Goal: Information Seeking & Learning: Learn about a topic

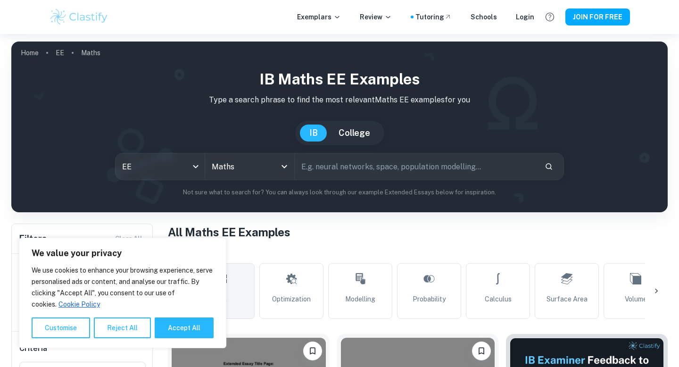
scroll to position [301, 0]
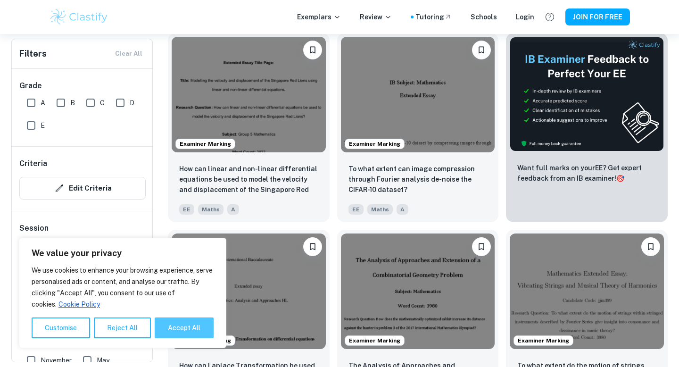
click at [190, 326] on button "Accept All" at bounding box center [184, 328] width 59 height 21
checkbox input "true"
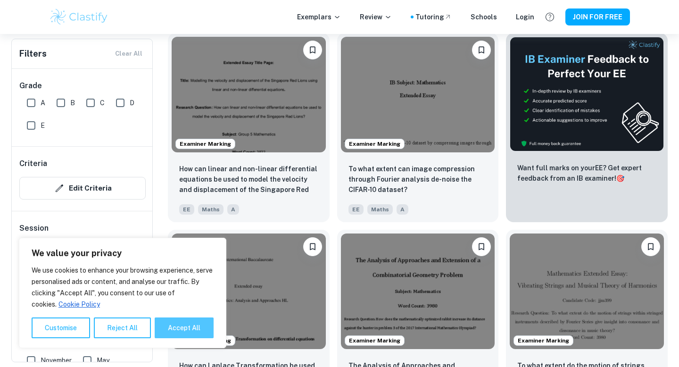
checkbox input "true"
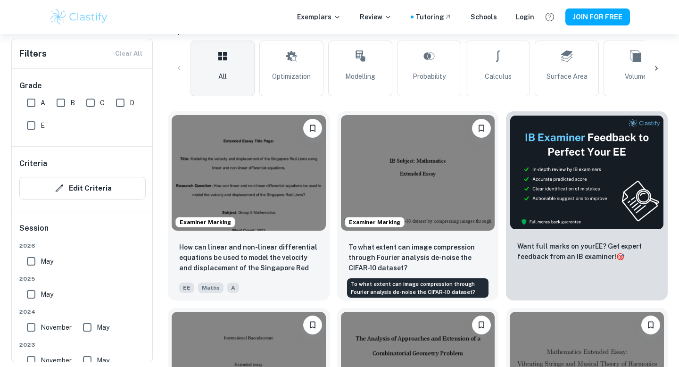
scroll to position [231, 0]
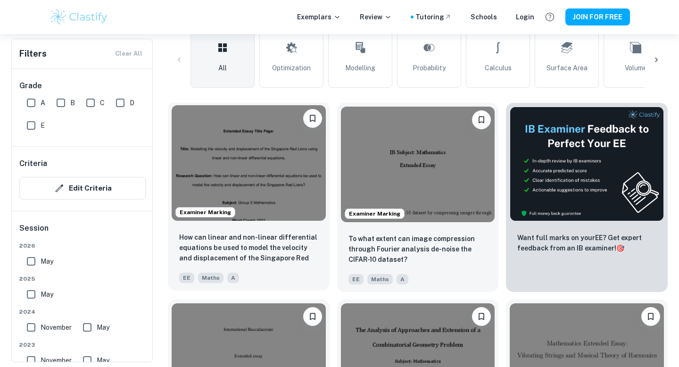
click at [267, 201] on img at bounding box center [249, 163] width 154 height 116
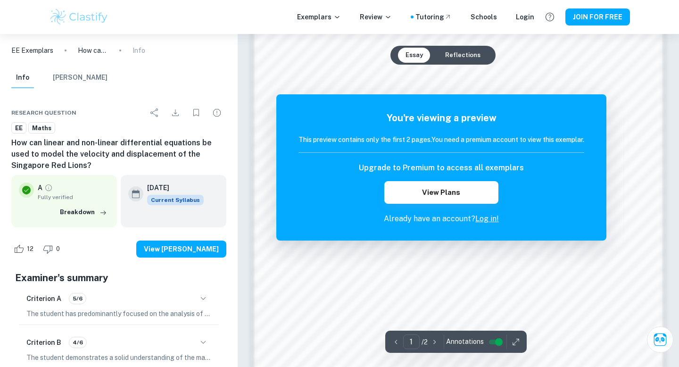
scroll to position [898, 0]
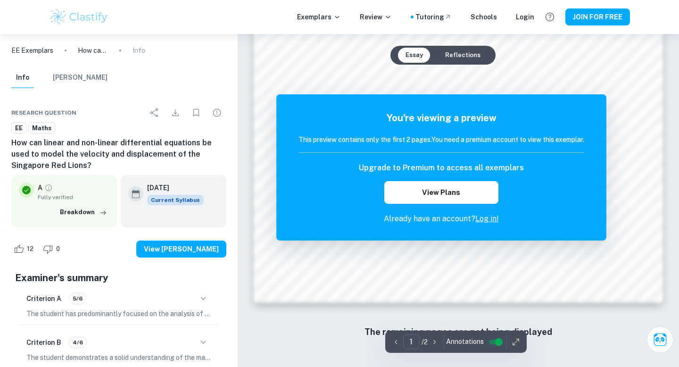
click at [437, 343] on icon "button" at bounding box center [434, 341] width 9 height 9
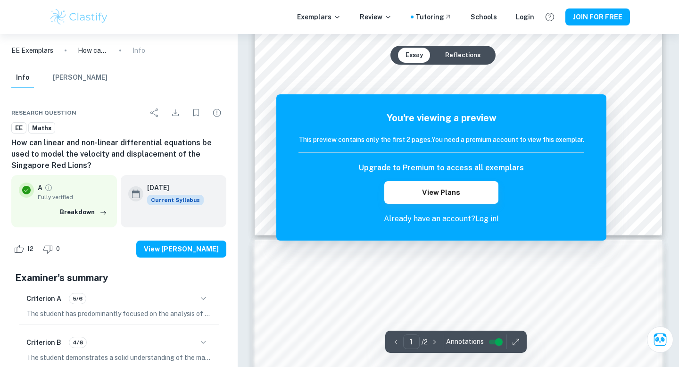
scroll to position [0, 0]
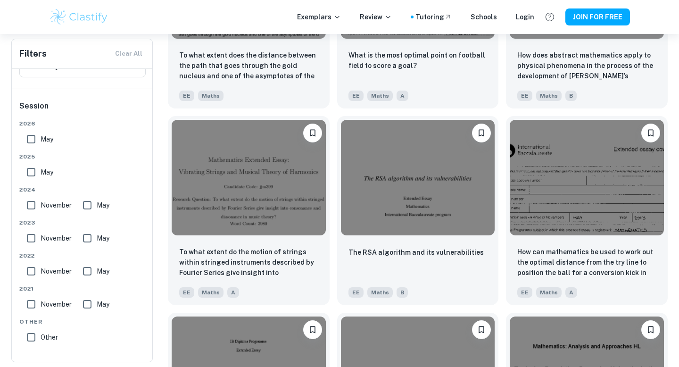
scroll to position [4152, 0]
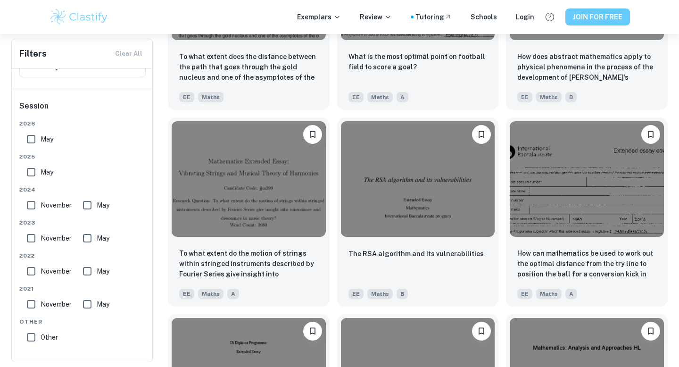
click at [613, 13] on button "JOIN FOR FREE" at bounding box center [598, 16] width 65 height 17
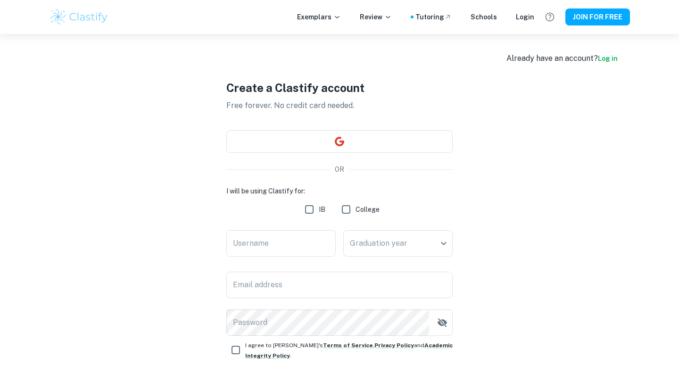
scroll to position [88, 0]
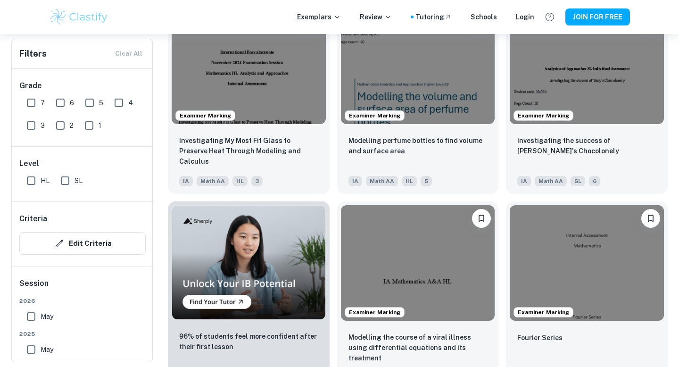
scroll to position [549, 0]
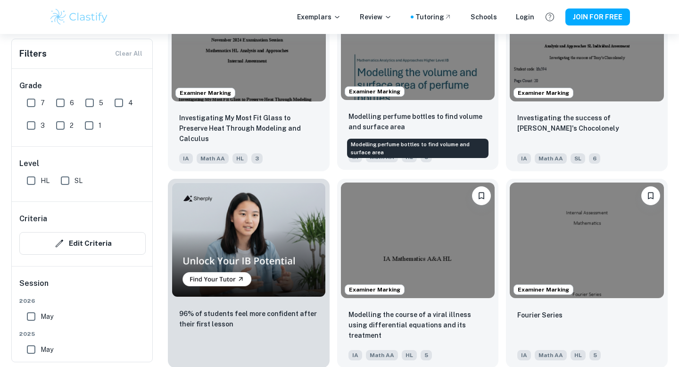
click at [418, 122] on p "Modelling perfume bottles to find volume and surface area" at bounding box center [418, 121] width 139 height 21
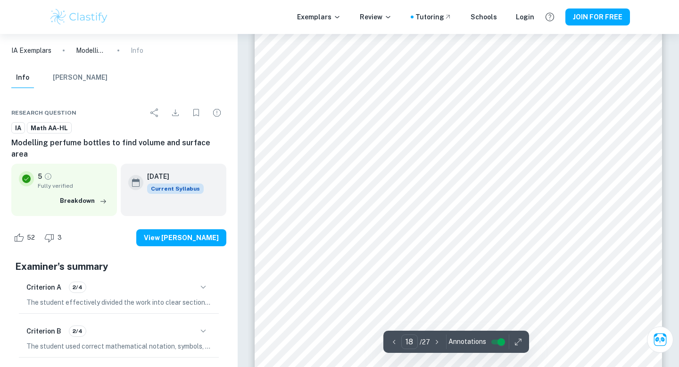
scroll to position [10335, 0]
type input "27"
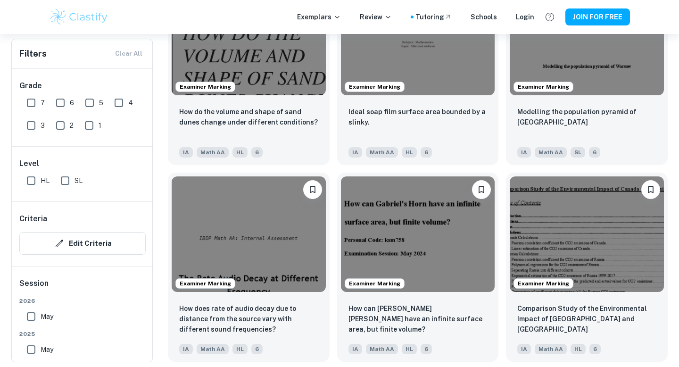
scroll to position [952, 0]
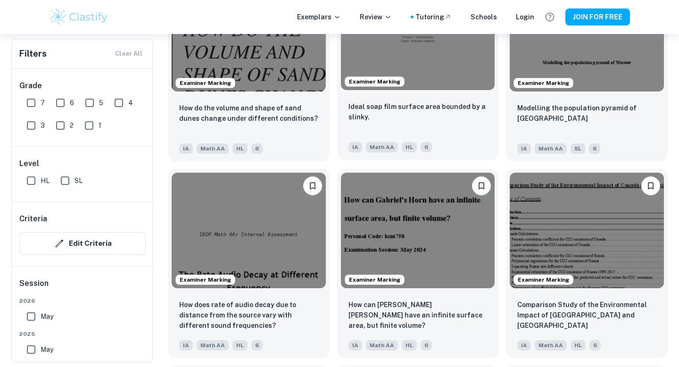
click at [460, 126] on div "Ideal soap film surface area bounded by a slinky." at bounding box center [418, 117] width 139 height 32
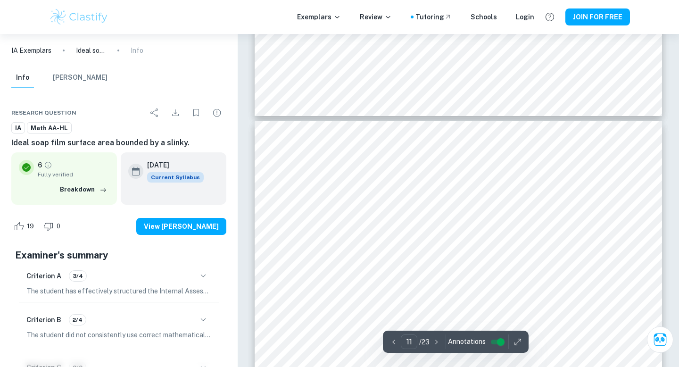
scroll to position [5929, 0]
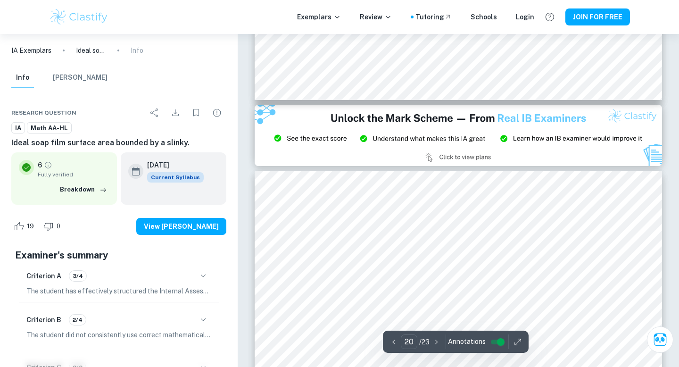
type input "21"
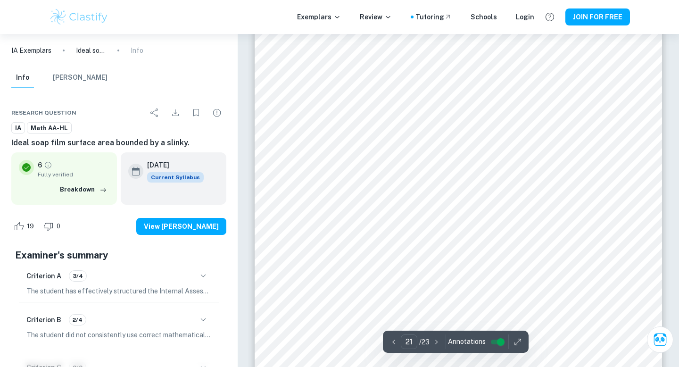
scroll to position [12135, 0]
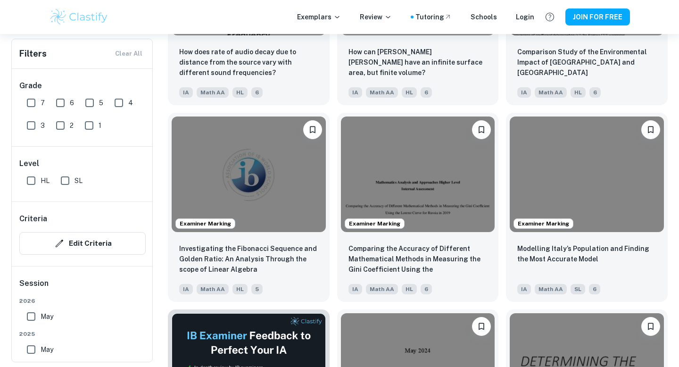
scroll to position [1314, 0]
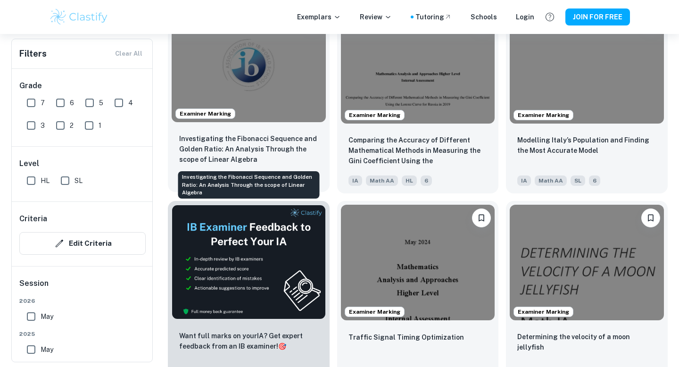
click at [262, 142] on p "Investigating the Fibonacci Sequence and Golden Ratio: An Analysis Through the …" at bounding box center [248, 149] width 139 height 31
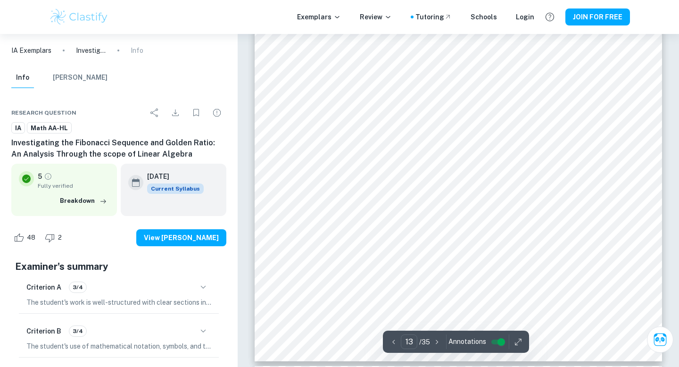
scroll to position [6794, 0]
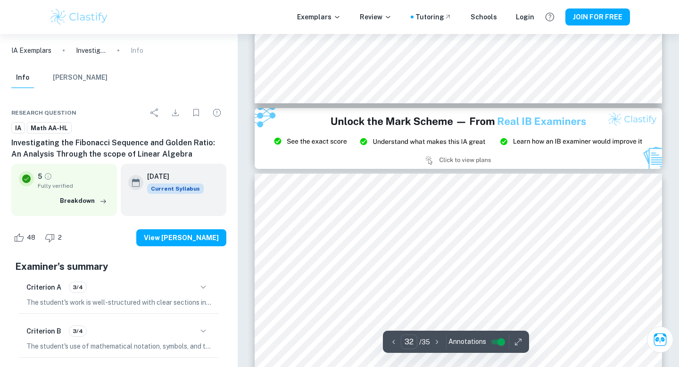
type input "33"
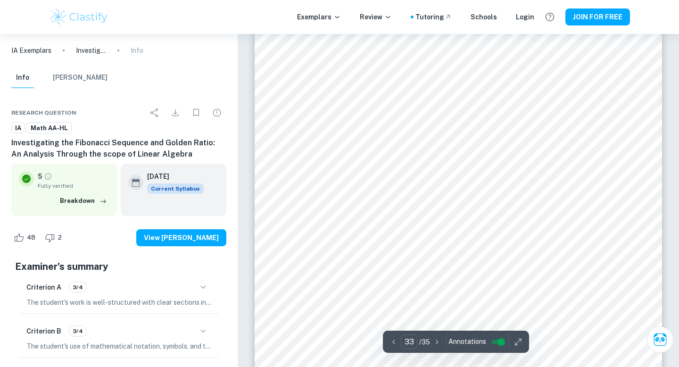
scroll to position [17604, 0]
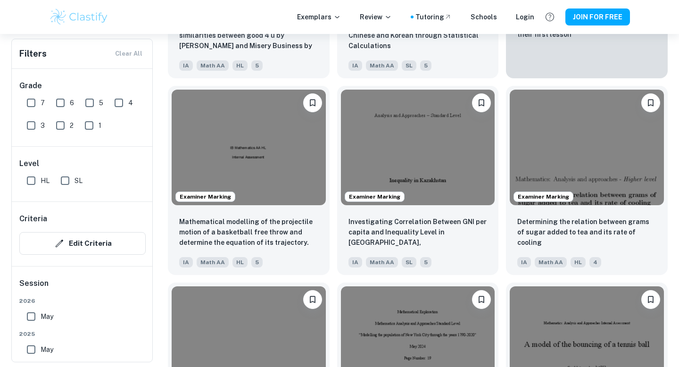
scroll to position [2806, 0]
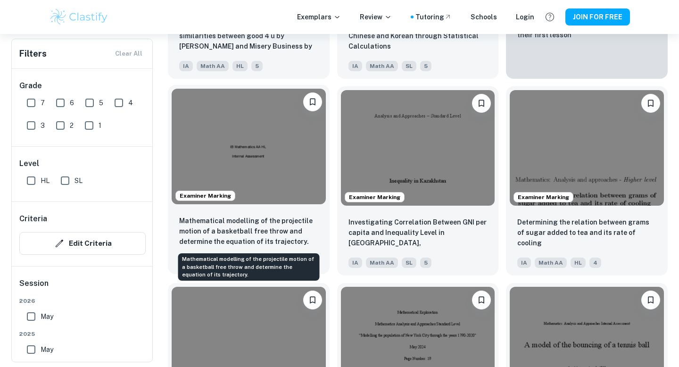
click at [289, 218] on p "Mathematical modelling of the projectile motion of a basketball free throw and …" at bounding box center [248, 231] width 139 height 31
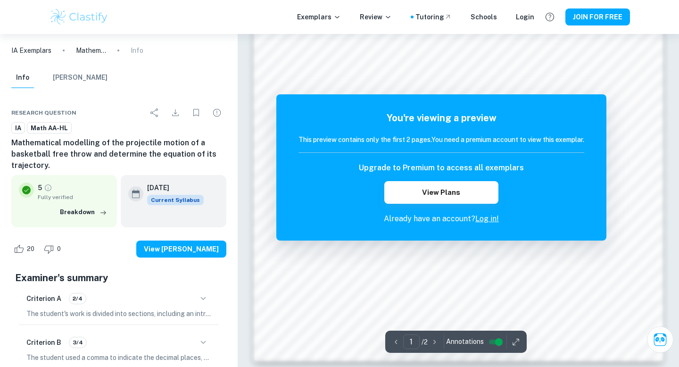
scroll to position [899, 0]
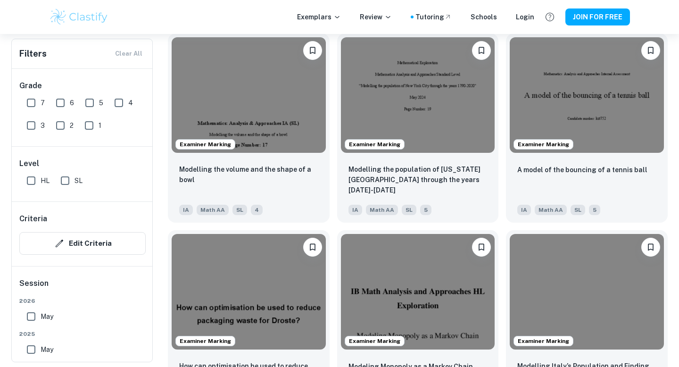
scroll to position [3054, 0]
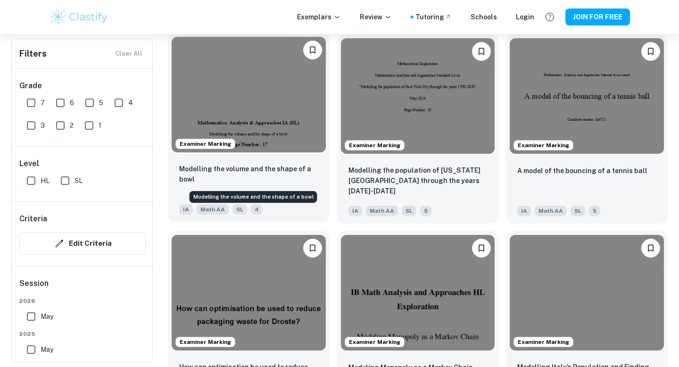
click at [292, 171] on p "Modelling the volume and the shape of a bowl" at bounding box center [248, 174] width 139 height 21
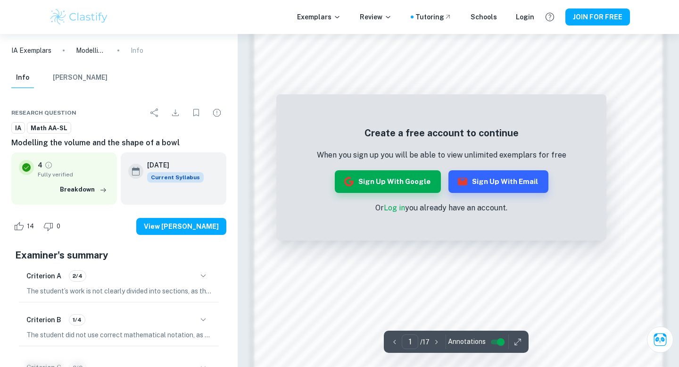
scroll to position [425, 0]
click at [434, 341] on icon "button" at bounding box center [436, 341] width 9 height 9
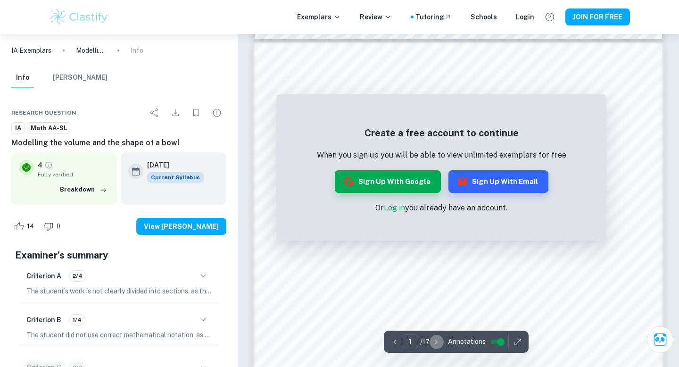
click at [434, 341] on icon "button" at bounding box center [436, 341] width 9 height 9
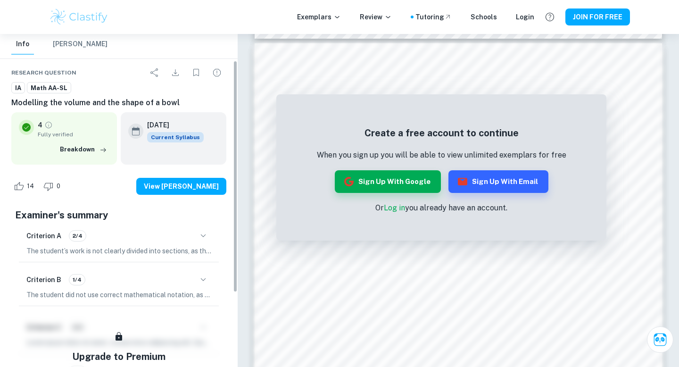
scroll to position [42, 0]
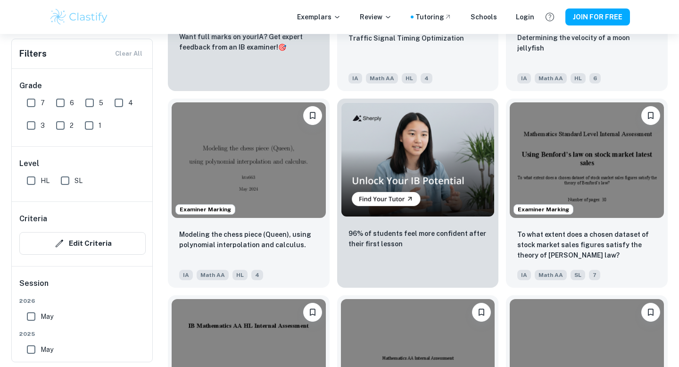
scroll to position [1612, 0]
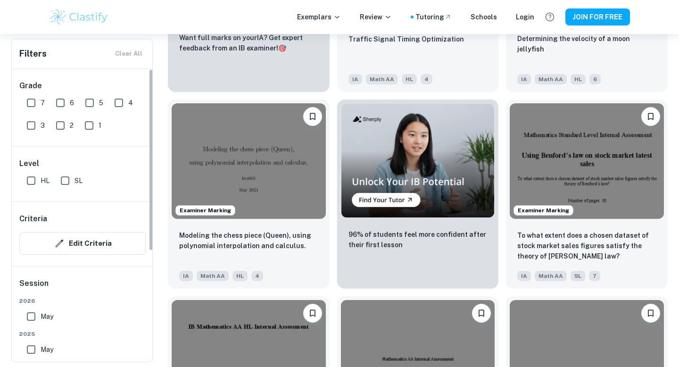
click at [34, 100] on input "7" at bounding box center [31, 102] width 19 height 19
checkbox input "true"
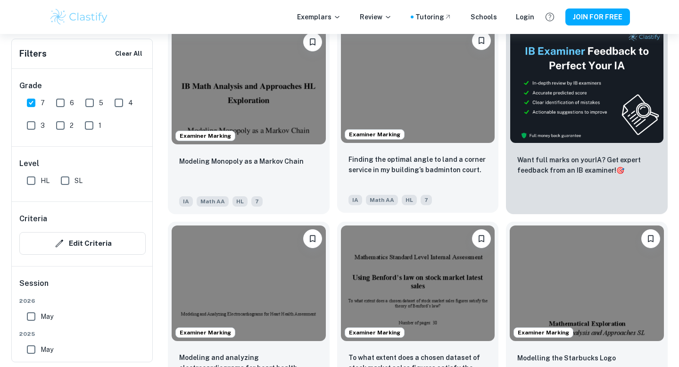
scroll to position [330, 0]
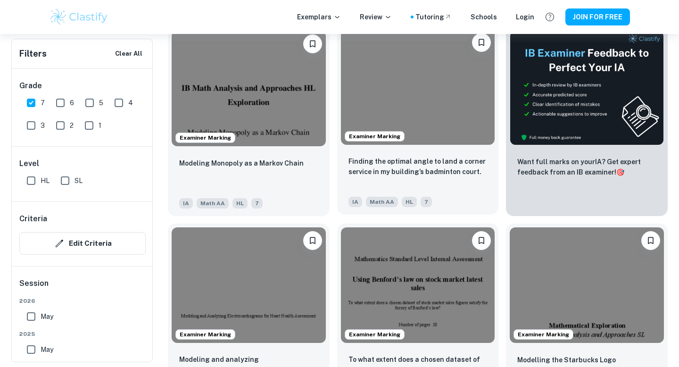
click at [456, 165] on p "Finding the optimal angle to land a corner service in my building’s badminton c…" at bounding box center [418, 166] width 139 height 21
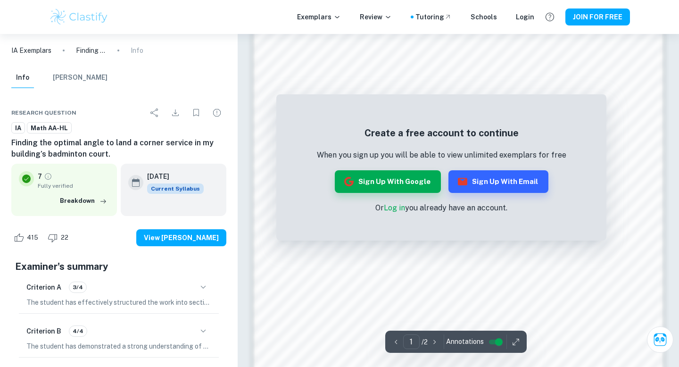
scroll to position [899, 0]
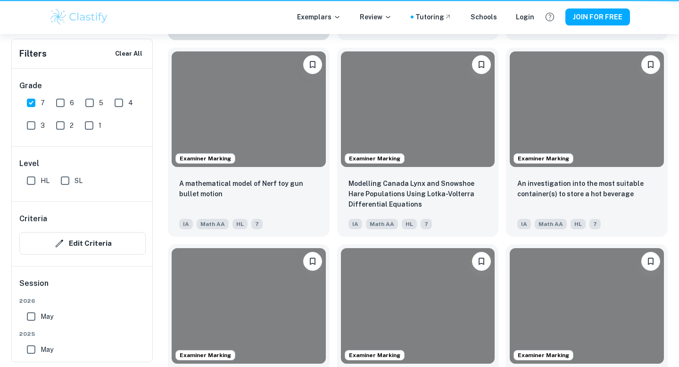
scroll to position [330, 0]
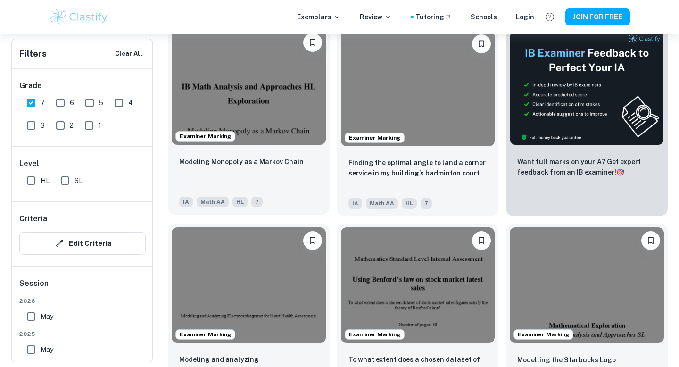
click at [259, 178] on div "Modeling Monopoly as a Markov Chain" at bounding box center [248, 172] width 139 height 32
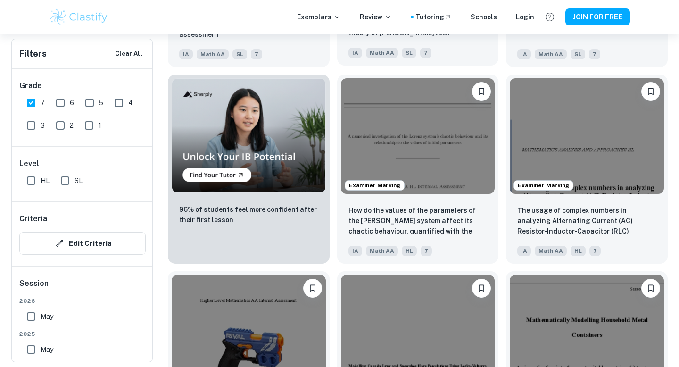
scroll to position [675, 0]
click at [33, 180] on input "HL" at bounding box center [31, 180] width 19 height 19
checkbox input "true"
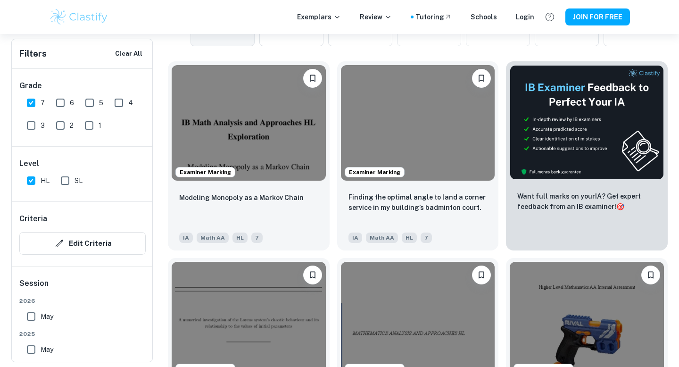
scroll to position [0, 0]
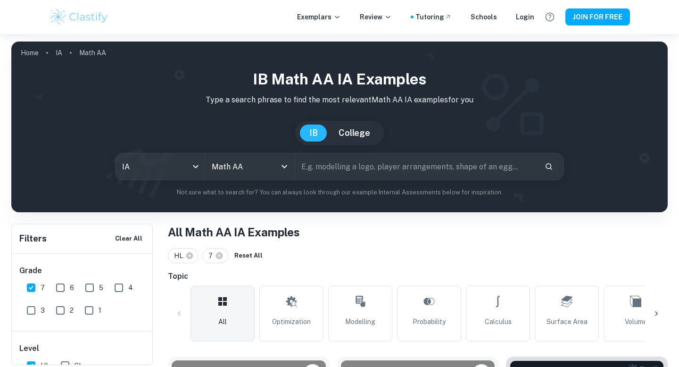
click at [104, 55] on p "Math AA" at bounding box center [92, 53] width 27 height 10
click at [178, 160] on body "We value your privacy We use cookies to enhance your browsing experience, serve…" at bounding box center [339, 217] width 679 height 367
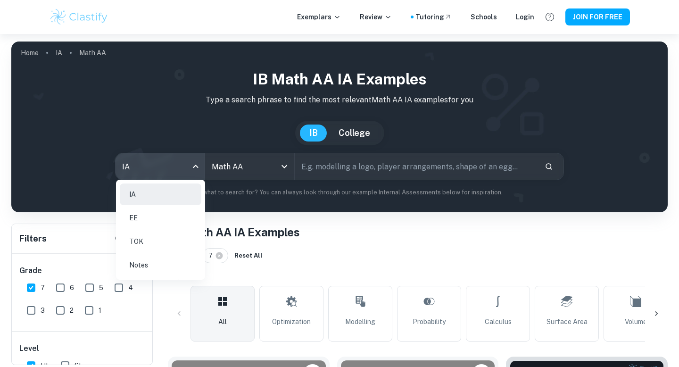
click at [250, 169] on div at bounding box center [339, 183] width 679 height 367
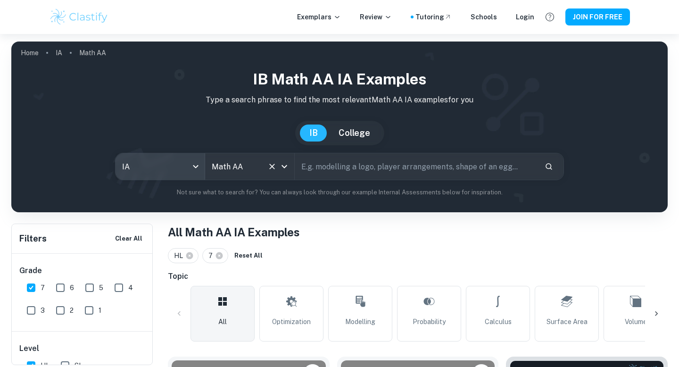
click at [268, 163] on icon "Clear" at bounding box center [272, 166] width 9 height 9
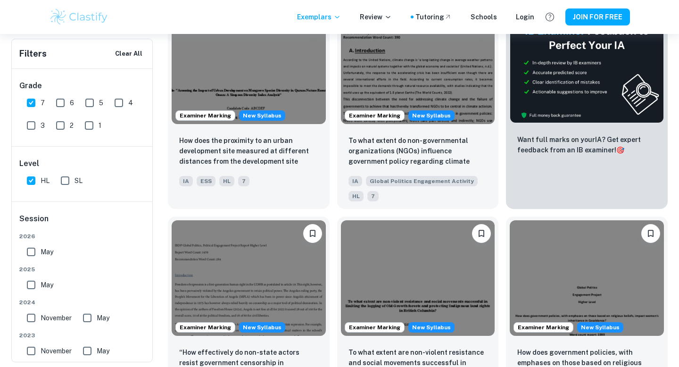
scroll to position [272, 0]
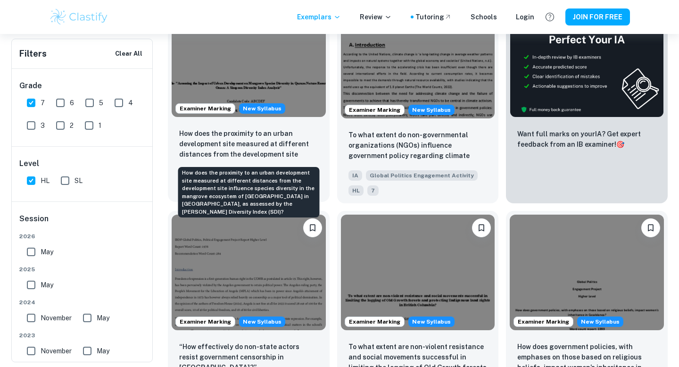
click at [284, 143] on p "How does the proximity to an urban development site measured at different dista…" at bounding box center [248, 144] width 139 height 32
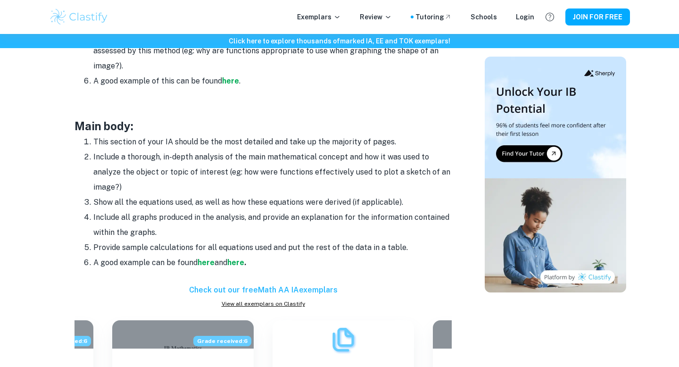
scroll to position [766, 0]
